Goal: Task Accomplishment & Management: Use online tool/utility

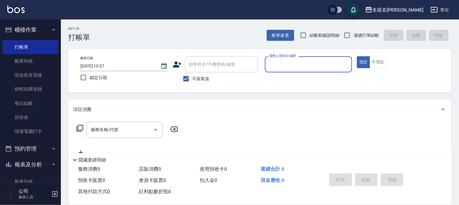
click at [276, 65] on input "服務人員姓名/編號" at bounding box center [309, 64] width 82 height 11
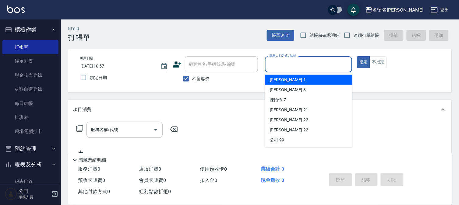
click at [282, 79] on span "[PERSON_NAME]-1" at bounding box center [288, 80] width 36 height 6
type input "[PERSON_NAME]-1"
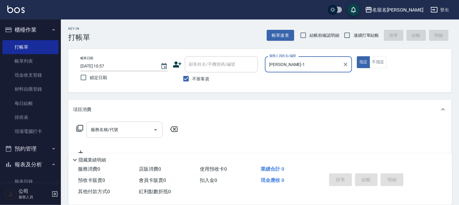
click at [89, 132] on div "服務名稱/代號" at bounding box center [124, 130] width 76 height 16
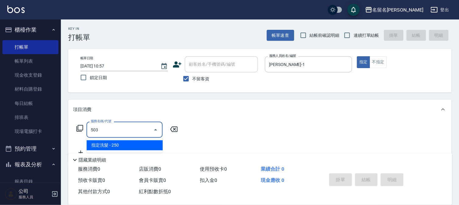
click at [127, 129] on input "503" at bounding box center [120, 130] width 62 height 11
click at [142, 129] on input "503" at bounding box center [120, 130] width 62 height 11
click at [139, 144] on span "指定洗髮 - 250" at bounding box center [124, 145] width 76 height 10
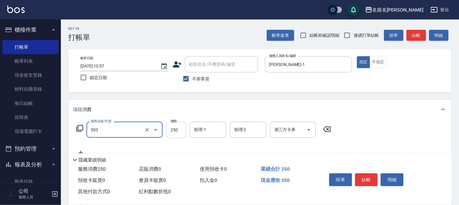
type input "指定洗髮(503)"
click at [179, 131] on input "250" at bounding box center [176, 130] width 20 height 16
type input "220"
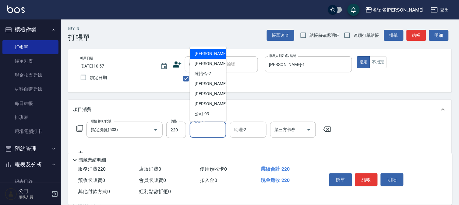
click at [207, 135] on input "助理-1" at bounding box center [207, 130] width 31 height 11
click at [203, 55] on span "[PERSON_NAME]-1" at bounding box center [213, 54] width 36 height 6
type input "[PERSON_NAME]-1"
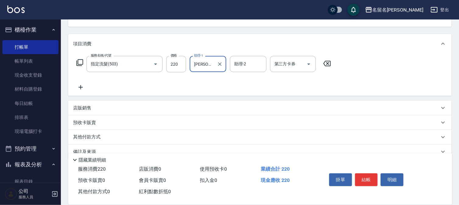
scroll to position [68, 0]
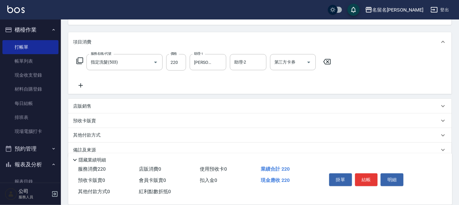
click at [81, 85] on icon at bounding box center [81, 85] width 4 height 4
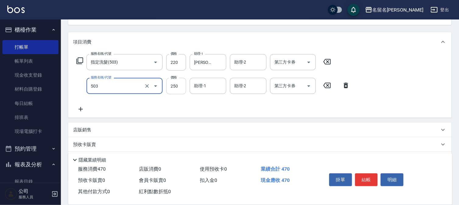
type input "指定洗髮(503)"
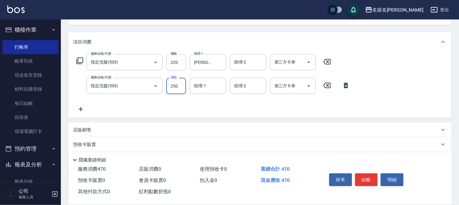
click at [175, 84] on input "250" at bounding box center [176, 86] width 20 height 16
type input "350"
click at [207, 87] on input "助理-1" at bounding box center [207, 86] width 31 height 11
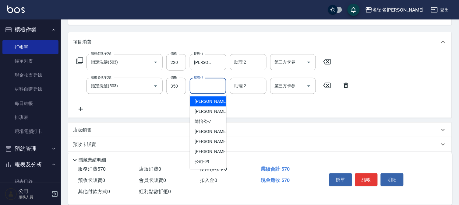
click at [208, 97] on div "[PERSON_NAME]-1" at bounding box center [208, 102] width 37 height 10
type input "[PERSON_NAME]-1"
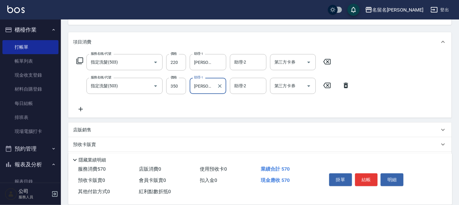
click at [80, 110] on icon at bounding box center [80, 109] width 15 height 7
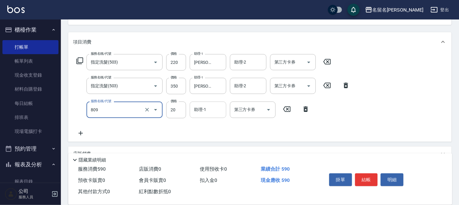
type input "[PERSON_NAME](809)"
click at [208, 109] on input "助理-1" at bounding box center [207, 109] width 31 height 11
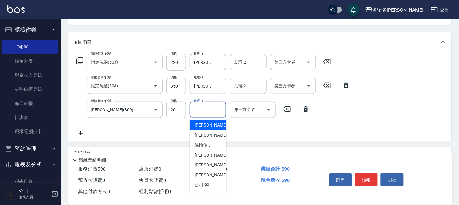
click at [206, 126] on span "[PERSON_NAME]-1" at bounding box center [213, 125] width 36 height 6
type input "[PERSON_NAME]-1"
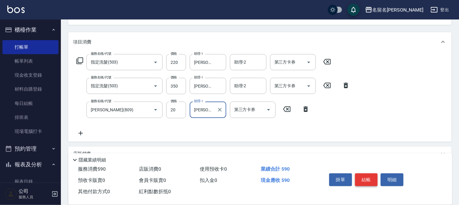
click at [365, 177] on button "結帳" at bounding box center [366, 180] width 23 height 13
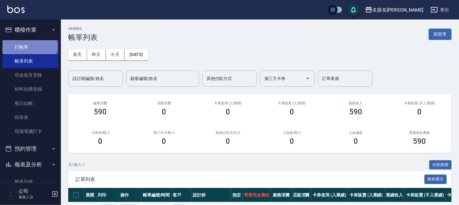
click at [29, 46] on link "打帳單" at bounding box center [30, 47] width 56 height 14
